Goal: Task Accomplishment & Management: Manage account settings

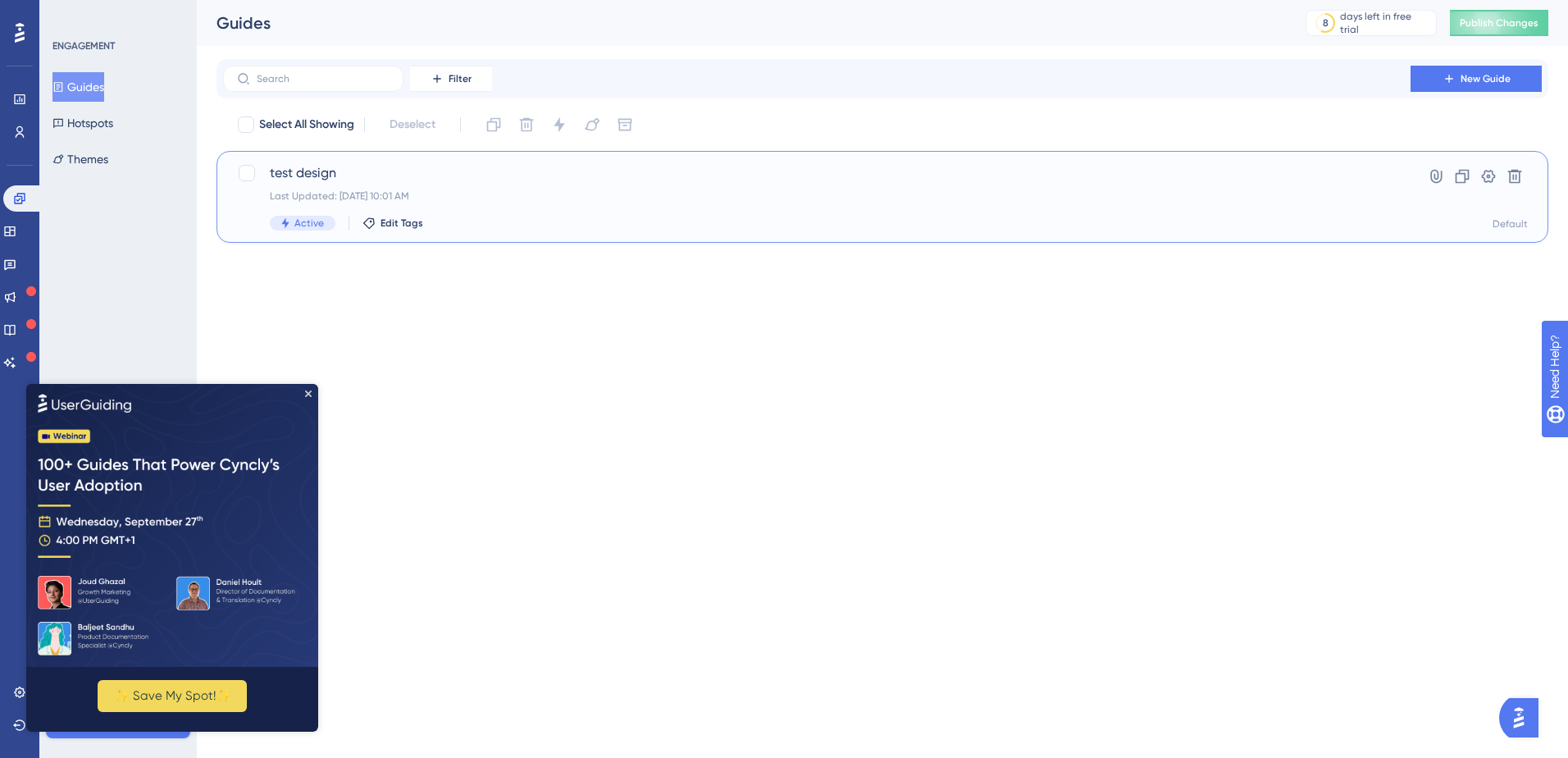
click at [638, 171] on span "test design" at bounding box center [816, 173] width 1094 height 20
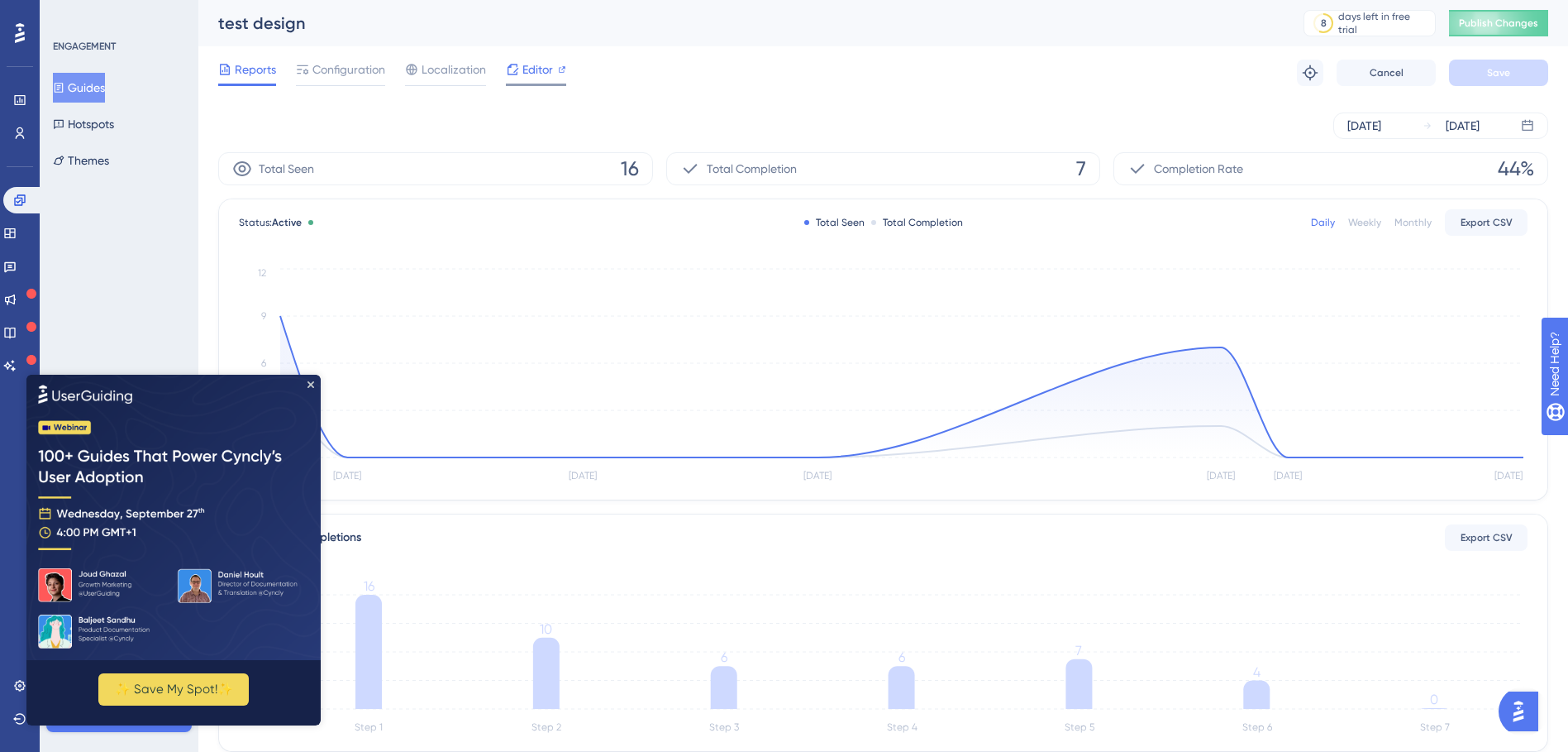
click at [513, 64] on icon at bounding box center [513, 69] width 11 height 11
click at [350, 52] on div "Reports Configuration Localization Editor Troubleshoot Cancel Save" at bounding box center [883, 73] width 1330 height 53
click at [339, 64] on span "Configuration" at bounding box center [348, 69] width 73 height 20
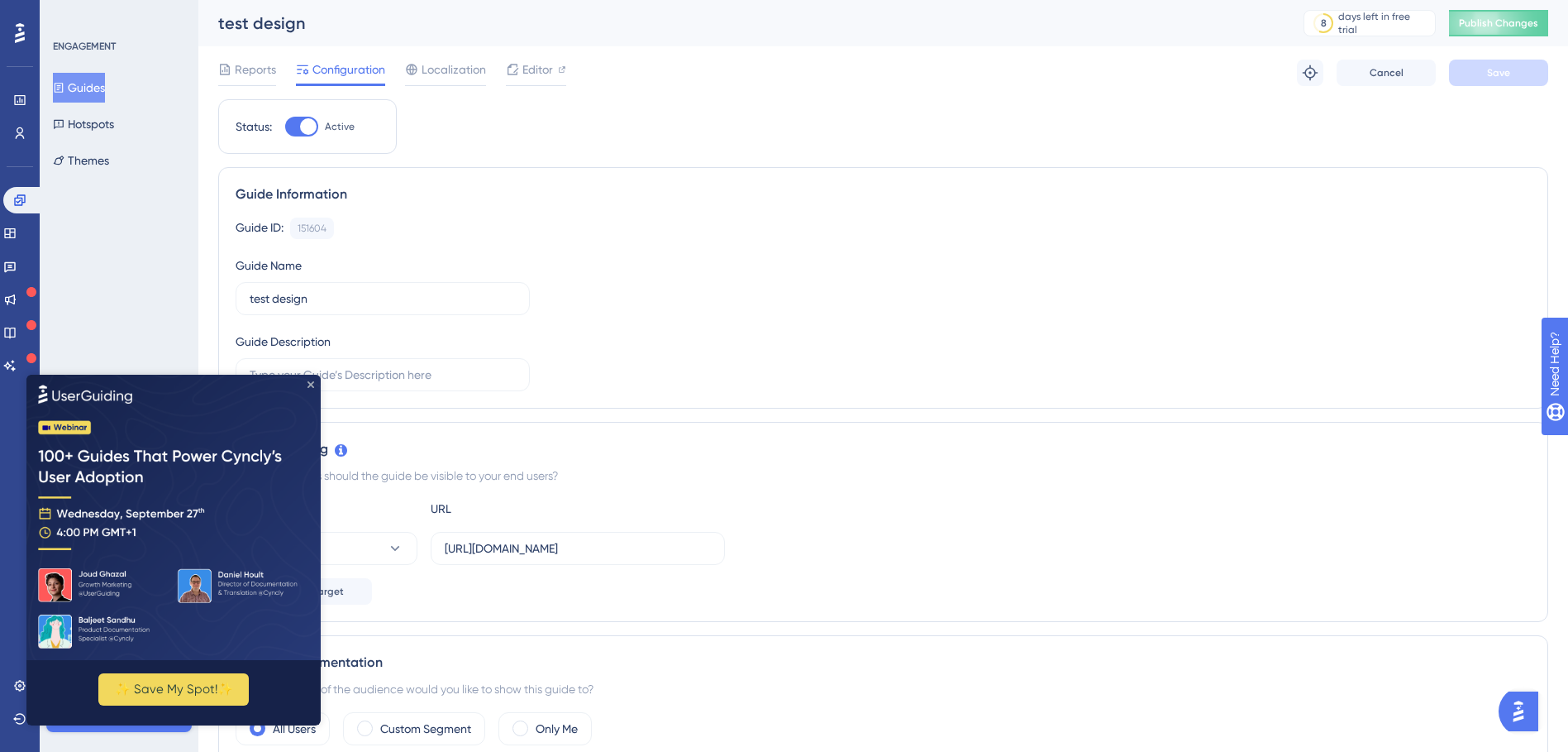
click at [311, 384] on icon "Close Preview" at bounding box center [311, 384] width 7 height 7
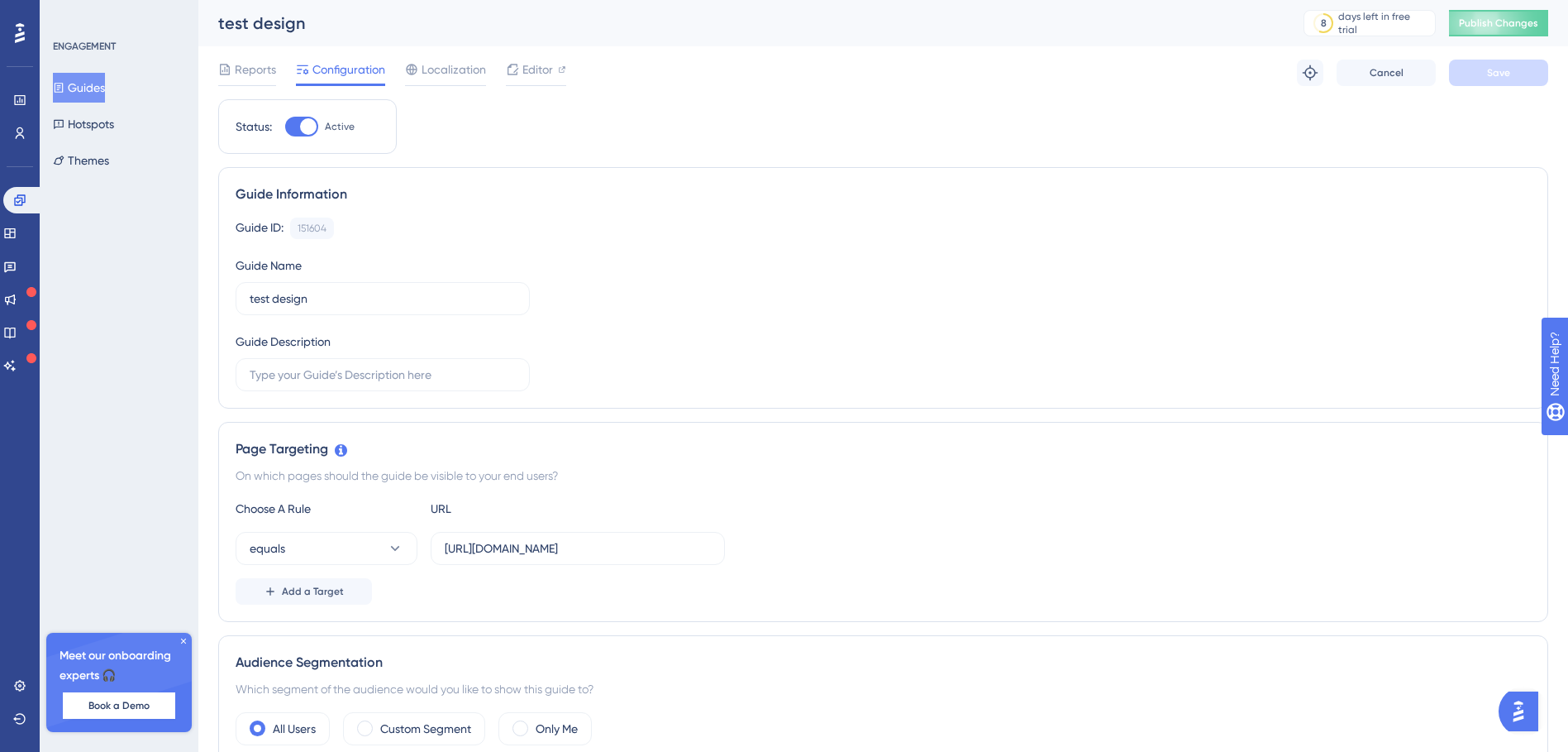
click at [300, 128] on div at bounding box center [308, 126] width 16 height 16
click at [285, 127] on input "Active" at bounding box center [284, 126] width 1 height 1
checkbox input "false"
click at [1492, 83] on button "Save" at bounding box center [1499, 72] width 100 height 27
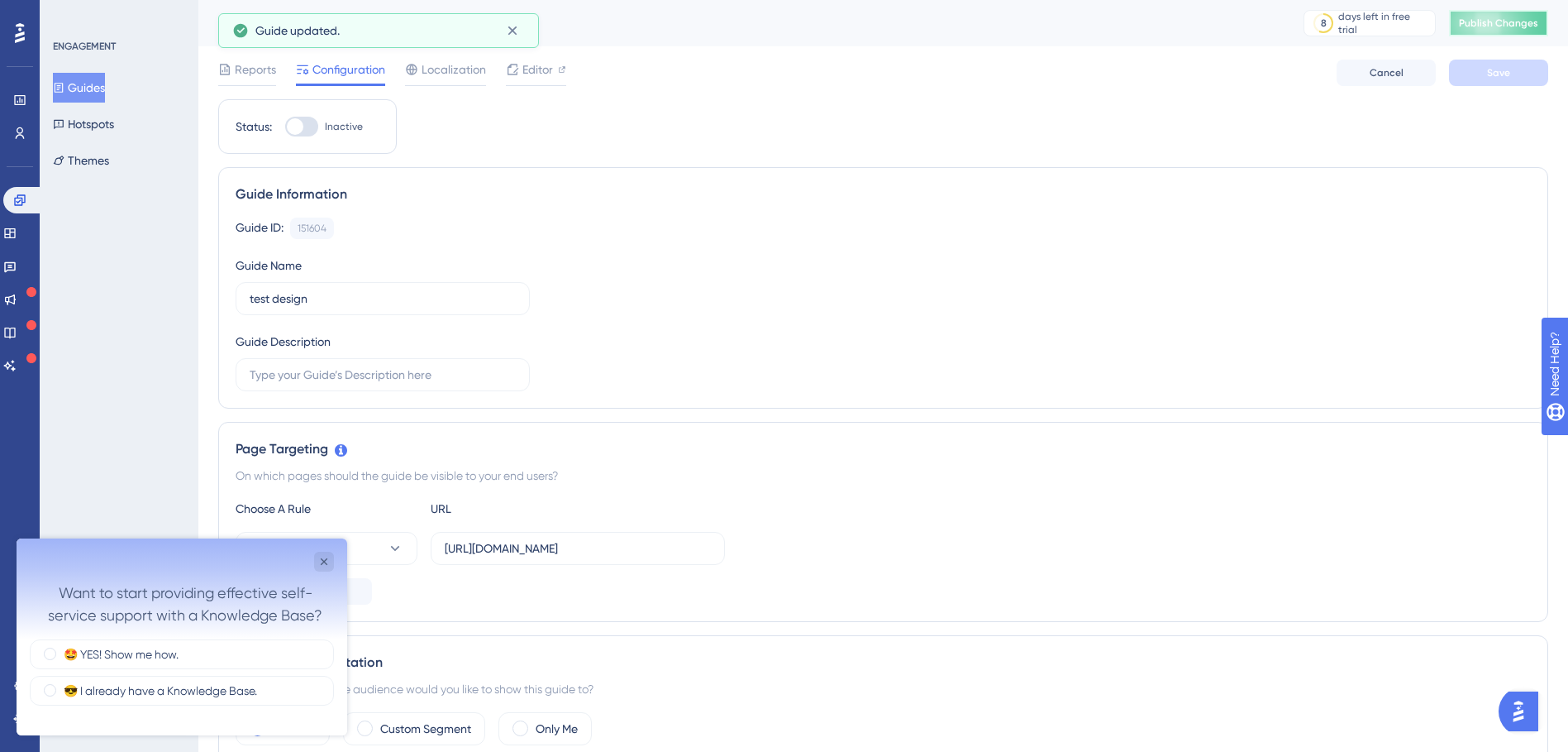
click at [1514, 27] on span "Publish Changes" at bounding box center [1498, 22] width 79 height 13
click at [326, 566] on icon "Close survey" at bounding box center [324, 561] width 13 height 13
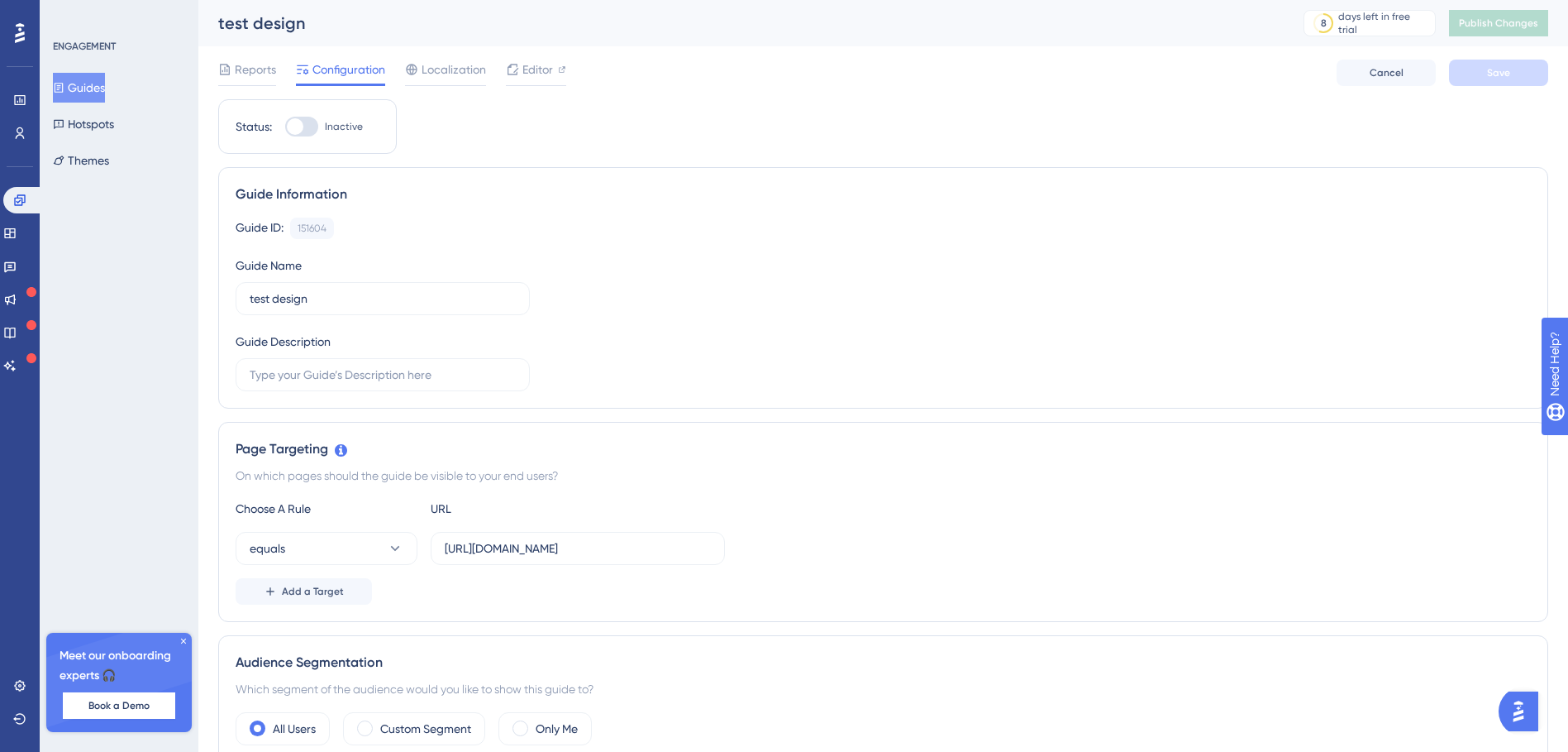
click at [185, 641] on icon at bounding box center [184, 641] width 10 height 10
